Goal: Information Seeking & Learning: Check status

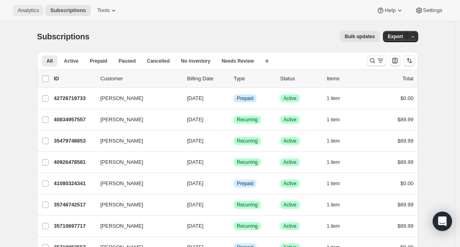
click at [29, 11] on span "Analytics" at bounding box center [28, 10] width 21 height 6
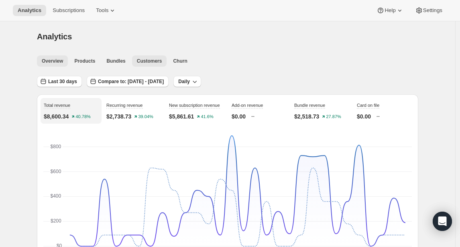
click at [146, 64] on span "Customers" at bounding box center [149, 61] width 25 height 6
